Goal: Transaction & Acquisition: Book appointment/travel/reservation

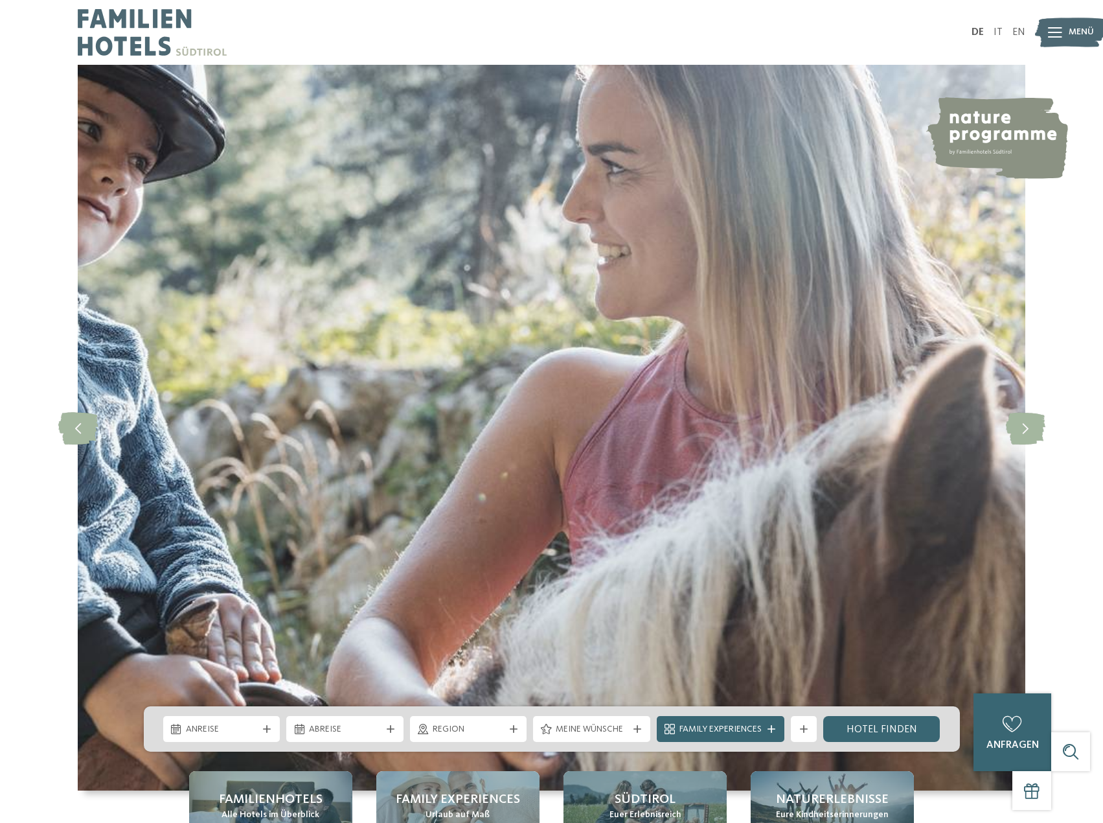
click at [1057, 35] on icon at bounding box center [1055, 32] width 14 height 10
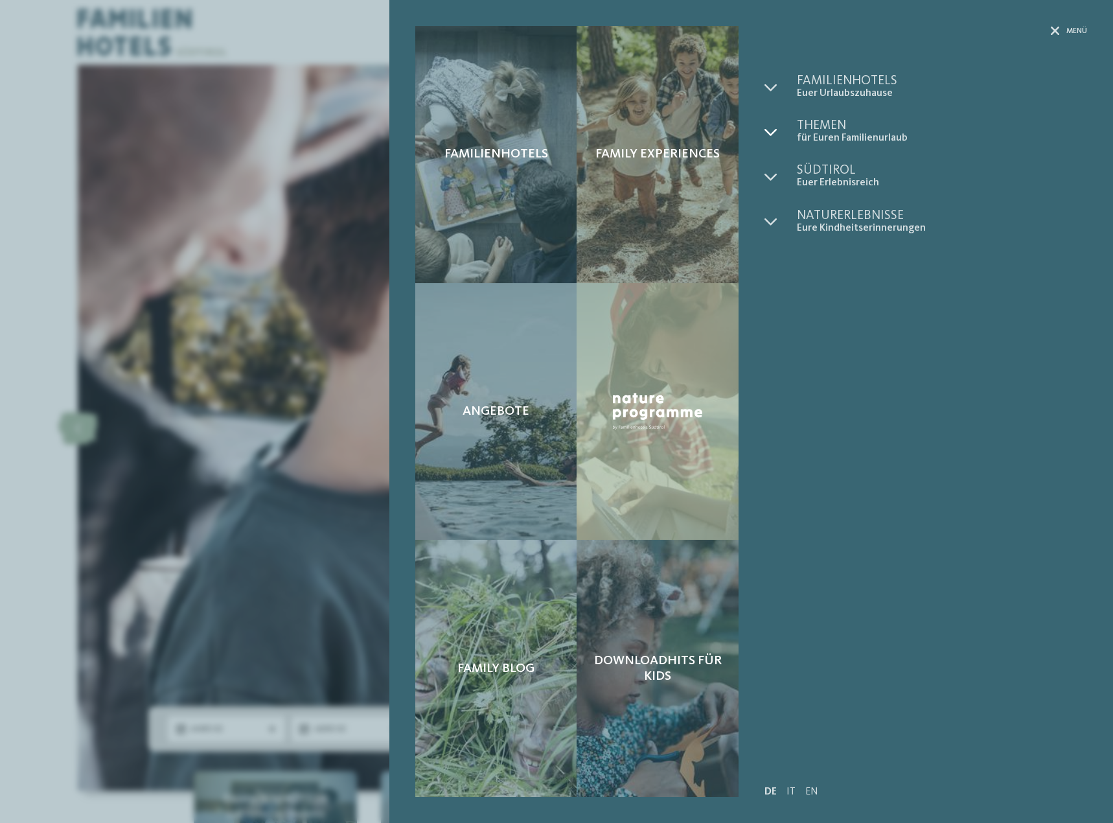
click at [780, 131] on div at bounding box center [780, 131] width 32 height 25
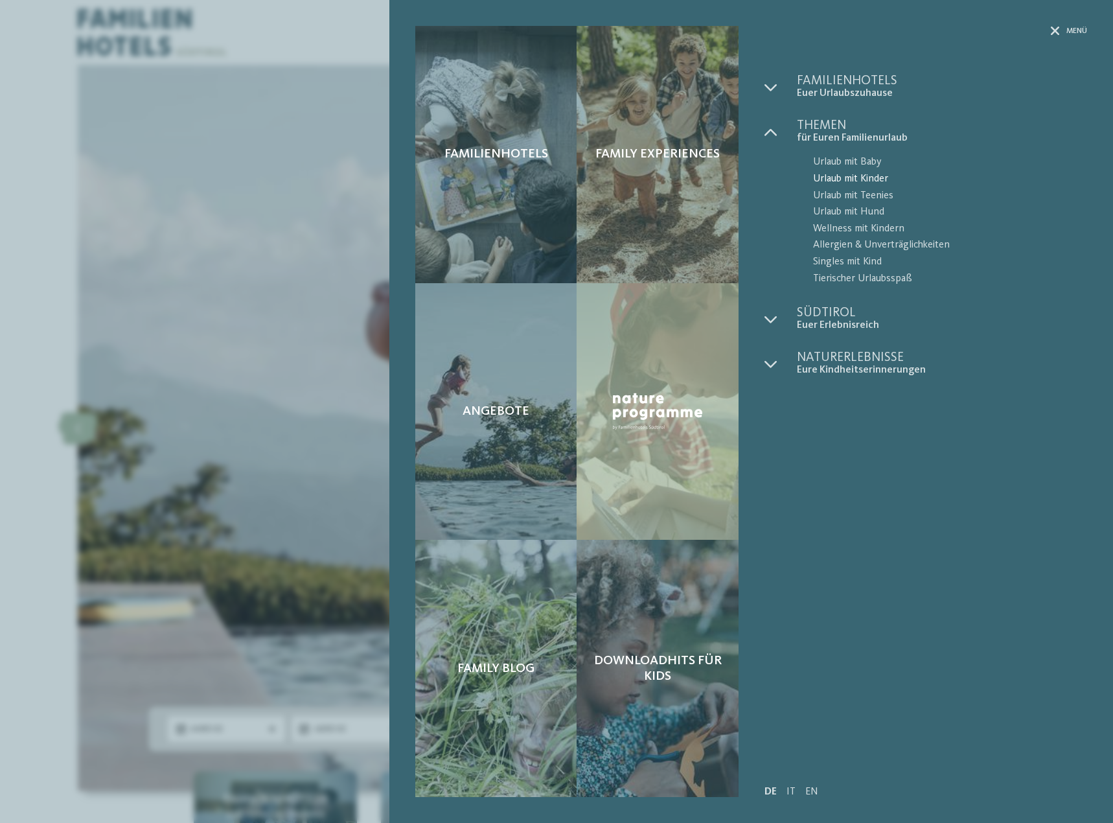
click at [855, 183] on span "Urlaub mit Kinder" at bounding box center [950, 179] width 274 height 17
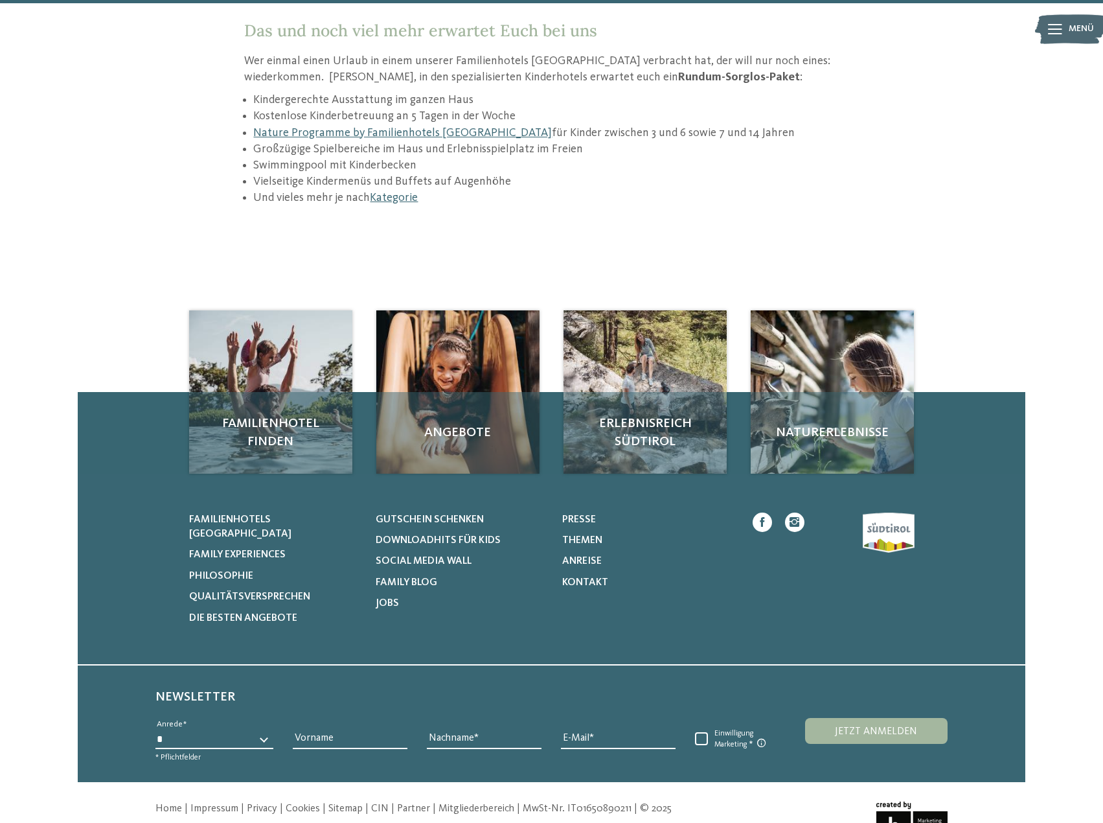
scroll to position [1822, 0]
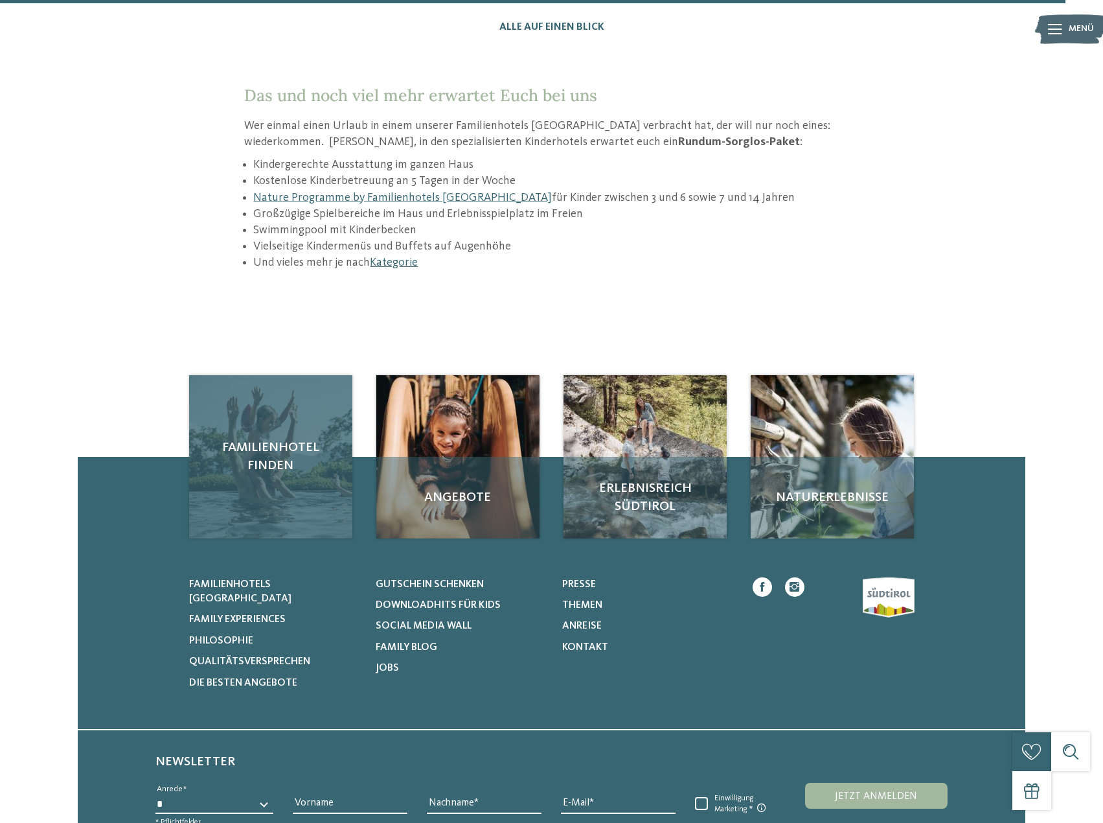
click at [283, 415] on div "Familienhotel finden" at bounding box center [270, 456] width 163 height 163
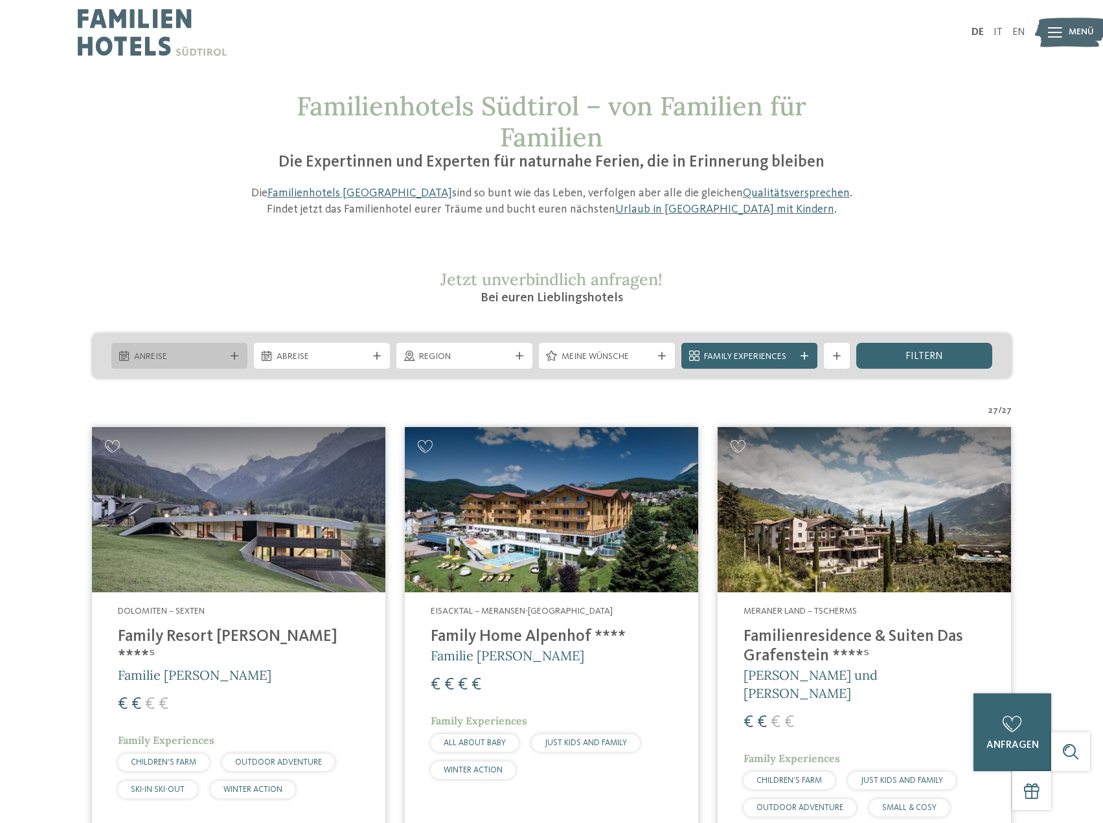
click at [203, 359] on span "Anreise" at bounding box center [179, 356] width 91 height 13
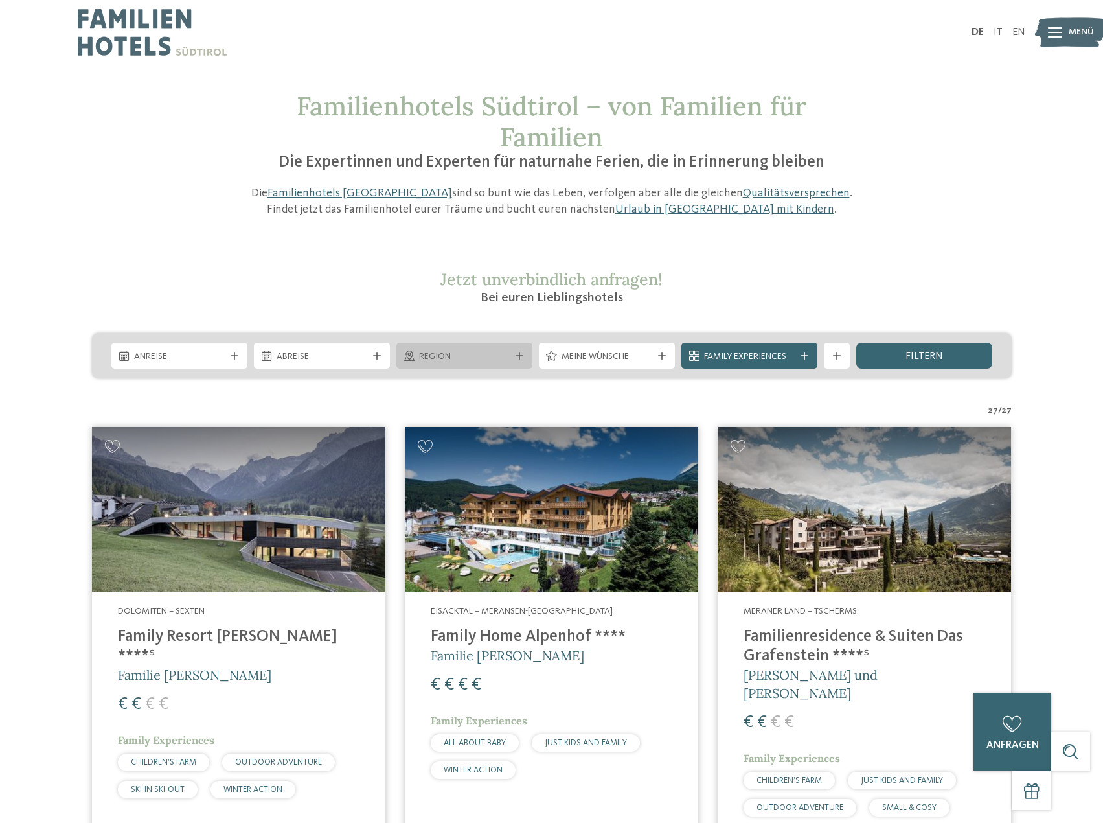
click at [415, 346] on div "Region" at bounding box center [464, 356] width 136 height 26
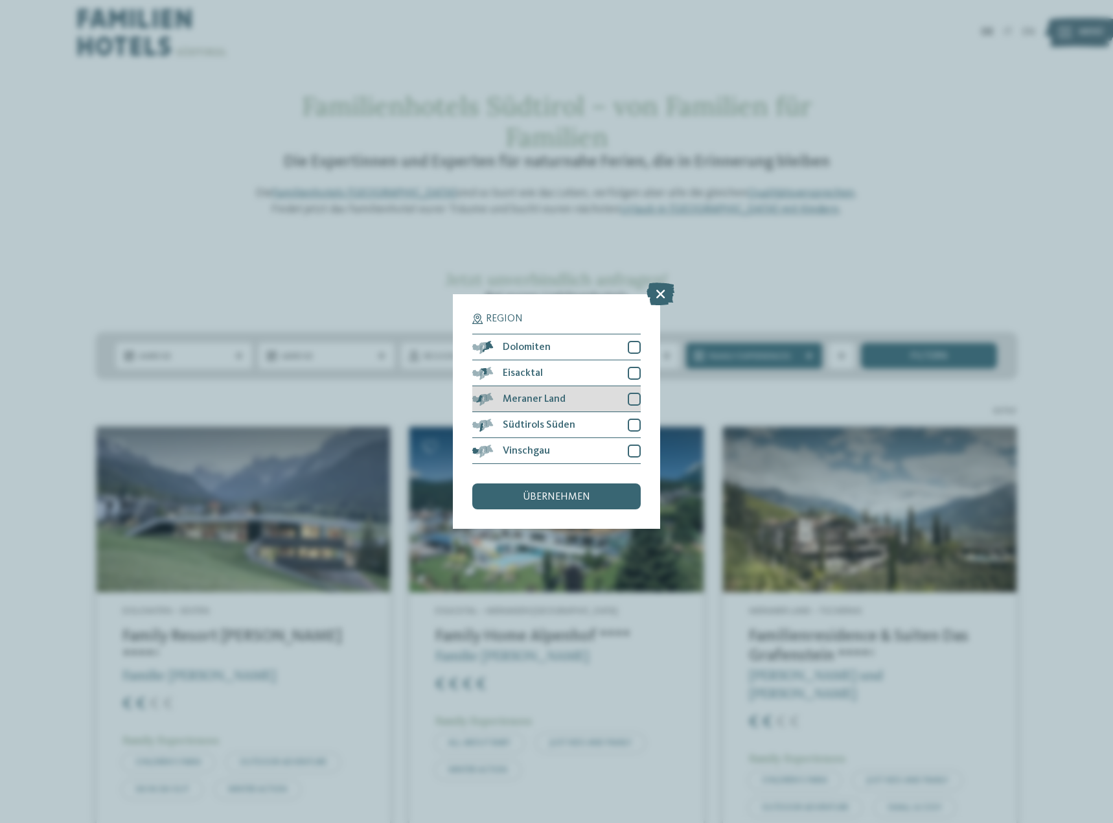
click at [632, 398] on div at bounding box center [634, 399] width 13 height 13
click at [632, 445] on div at bounding box center [634, 450] width 13 height 13
click at [568, 495] on span "übernehmen" at bounding box center [556, 497] width 67 height 10
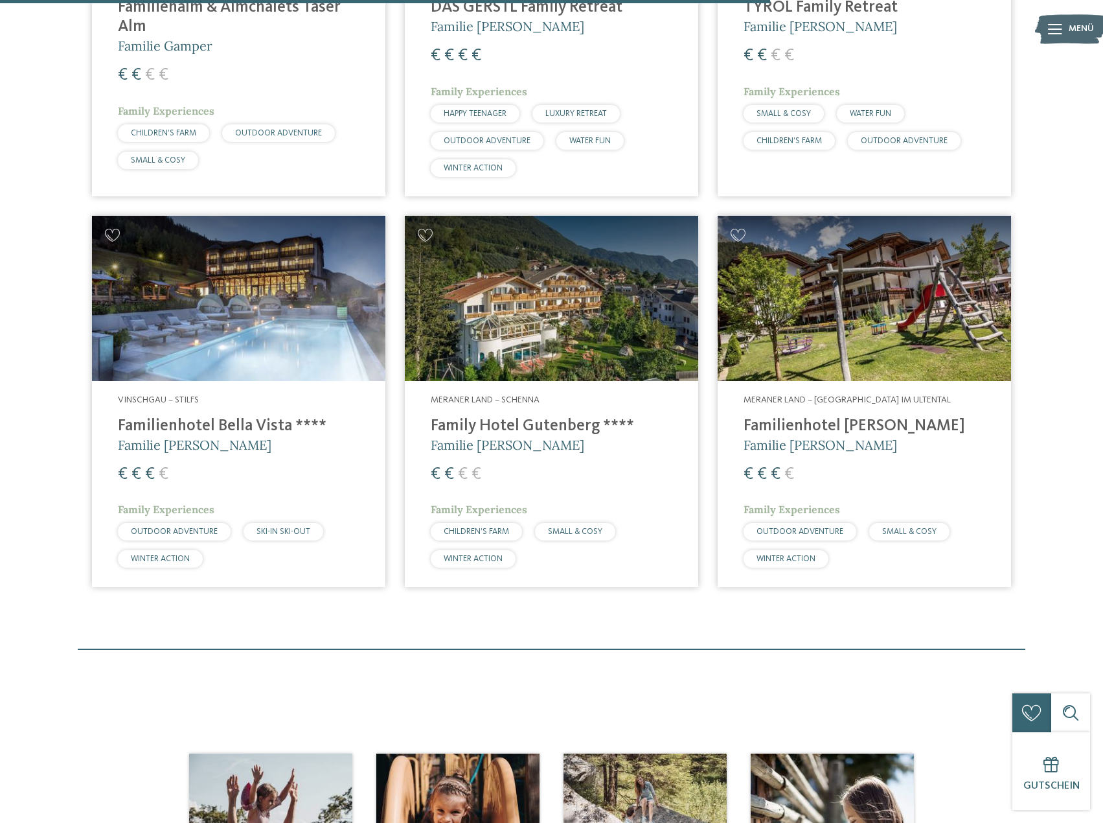
scroll to position [1202, 0]
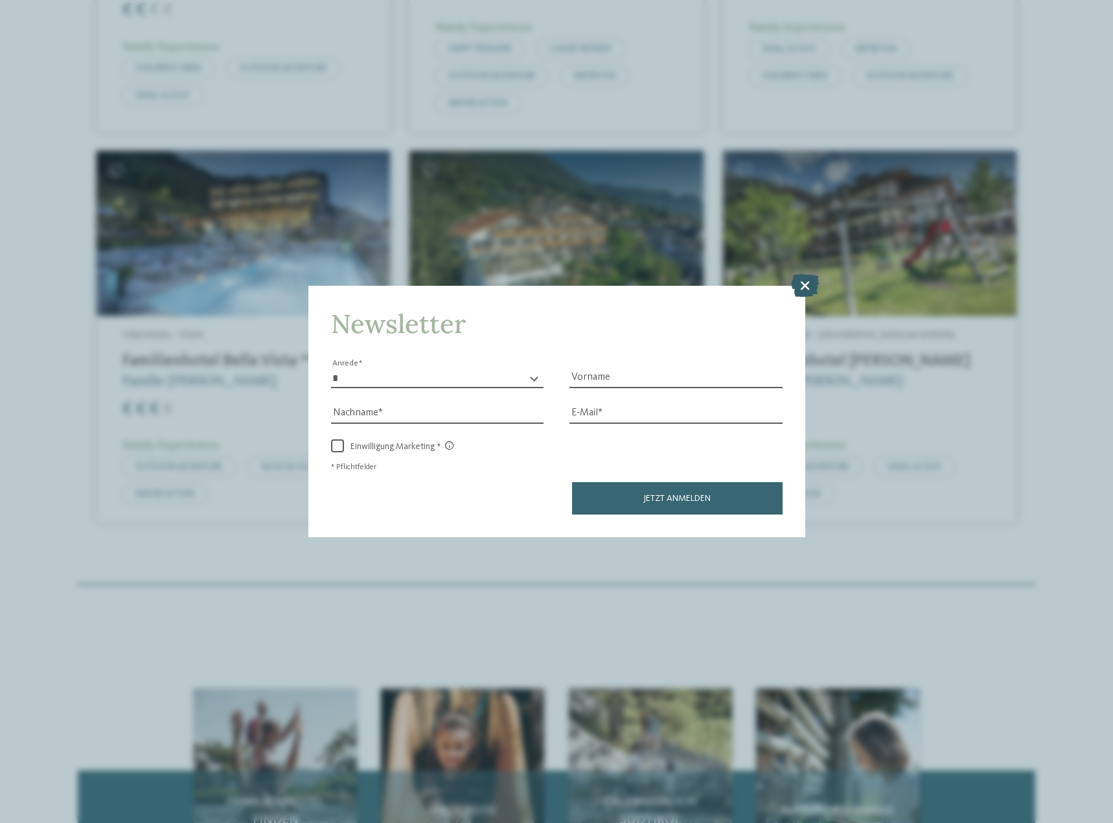
click at [810, 289] on icon at bounding box center [805, 284] width 28 height 23
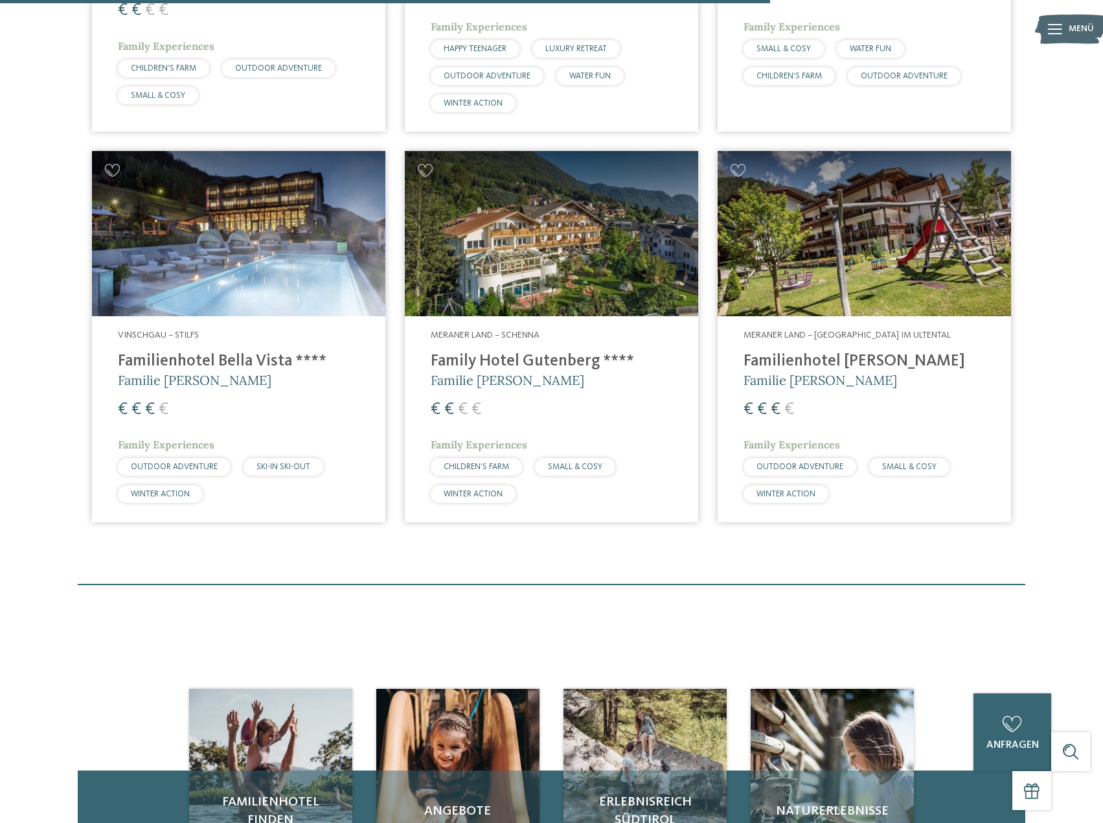
scroll to position [1008, 0]
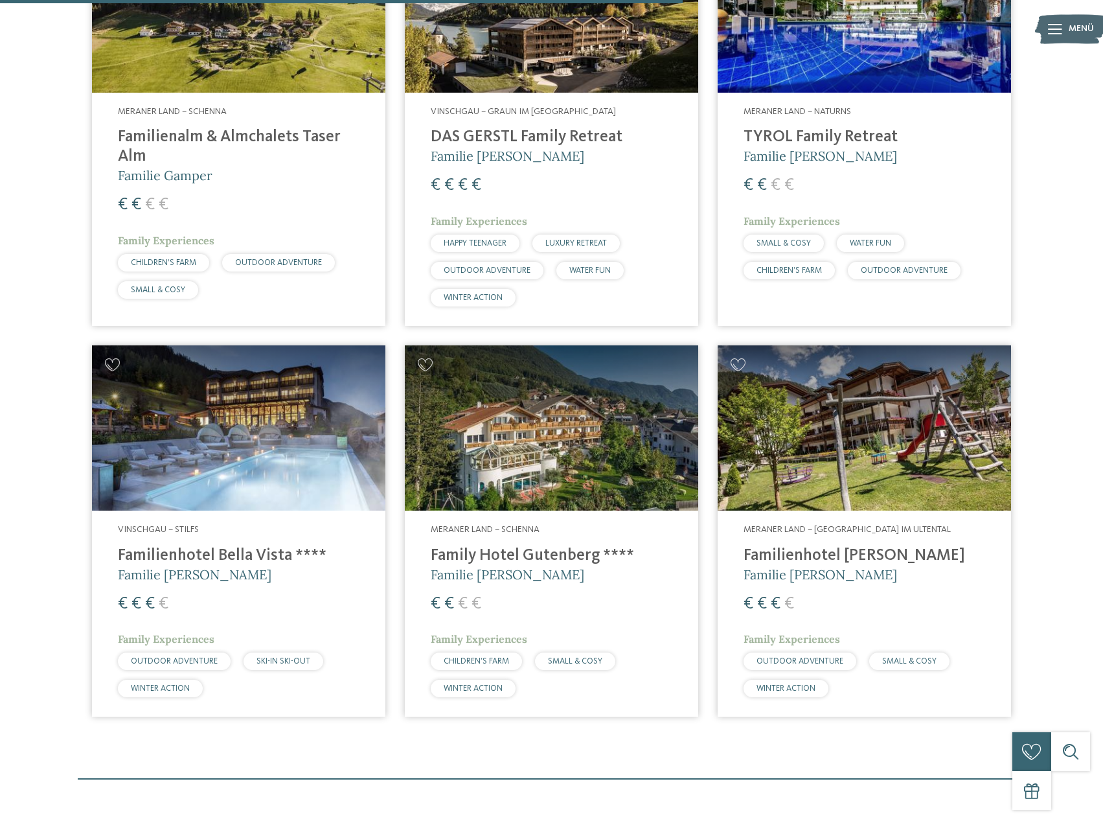
click at [566, 546] on h4 "Family Hotel Gutenberg ****" at bounding box center [552, 555] width 242 height 19
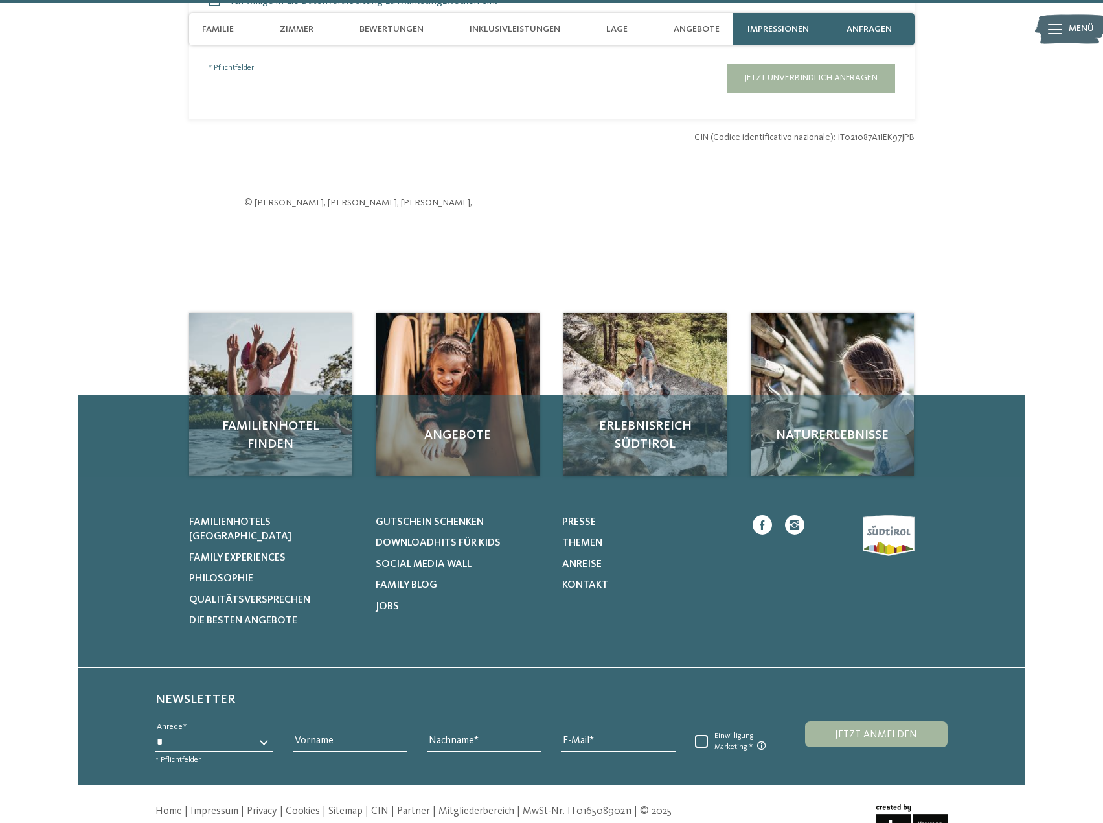
scroll to position [4147, 0]
